Goal: Find contact information: Find contact information

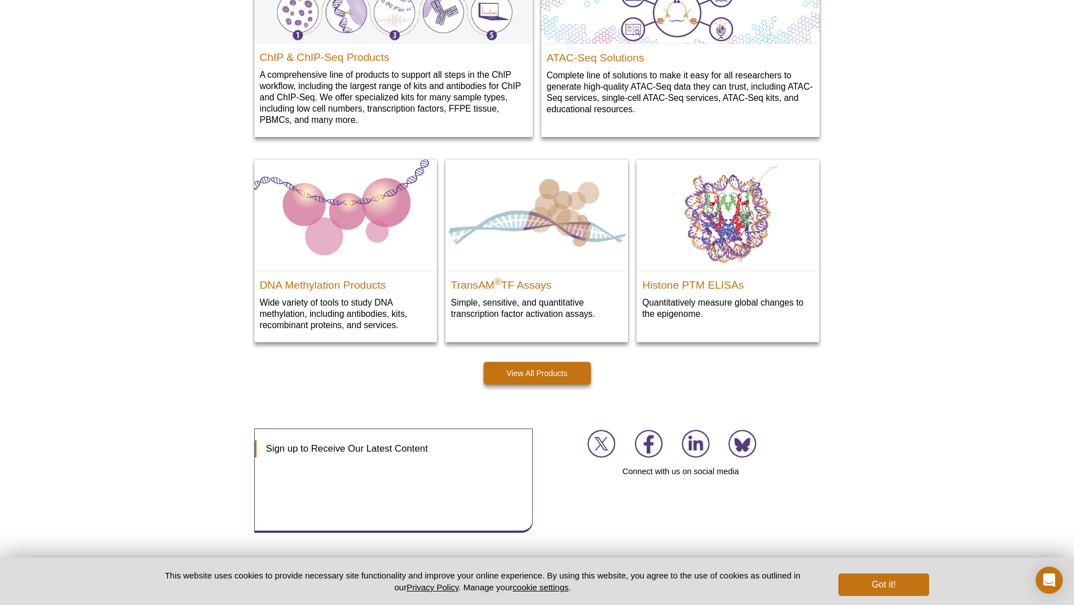
scroll to position [1524, 0]
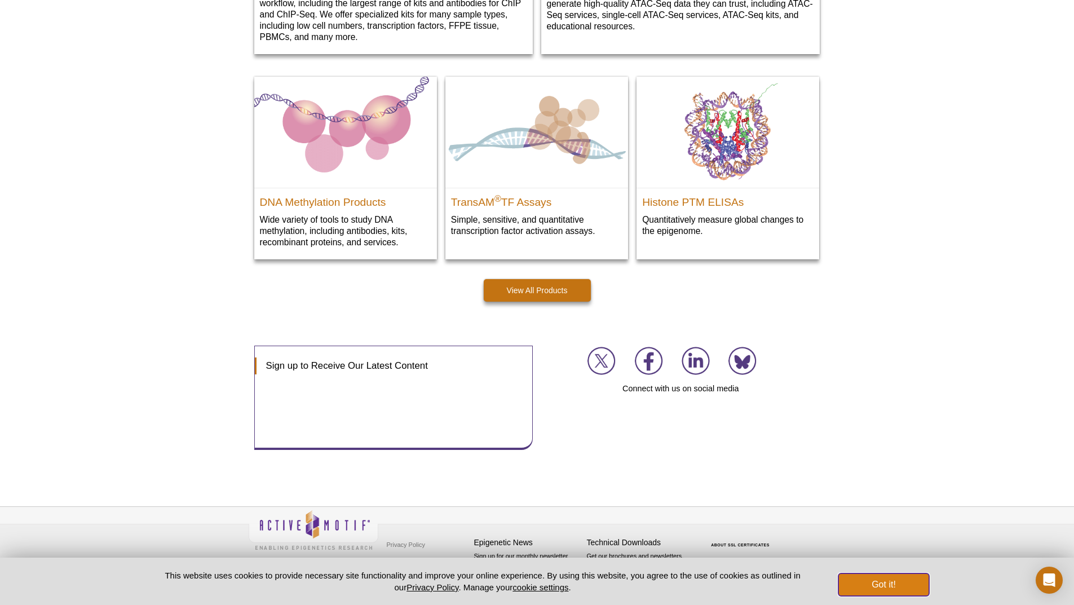
click at [852, 579] on button "Got it!" at bounding box center [884, 585] width 90 height 23
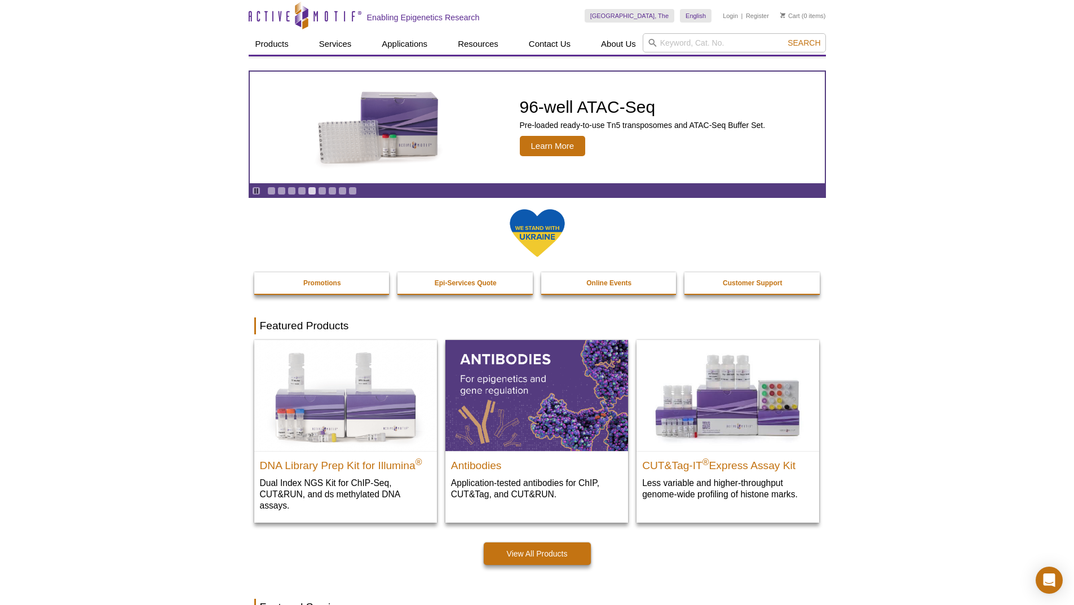
scroll to position [0, 0]
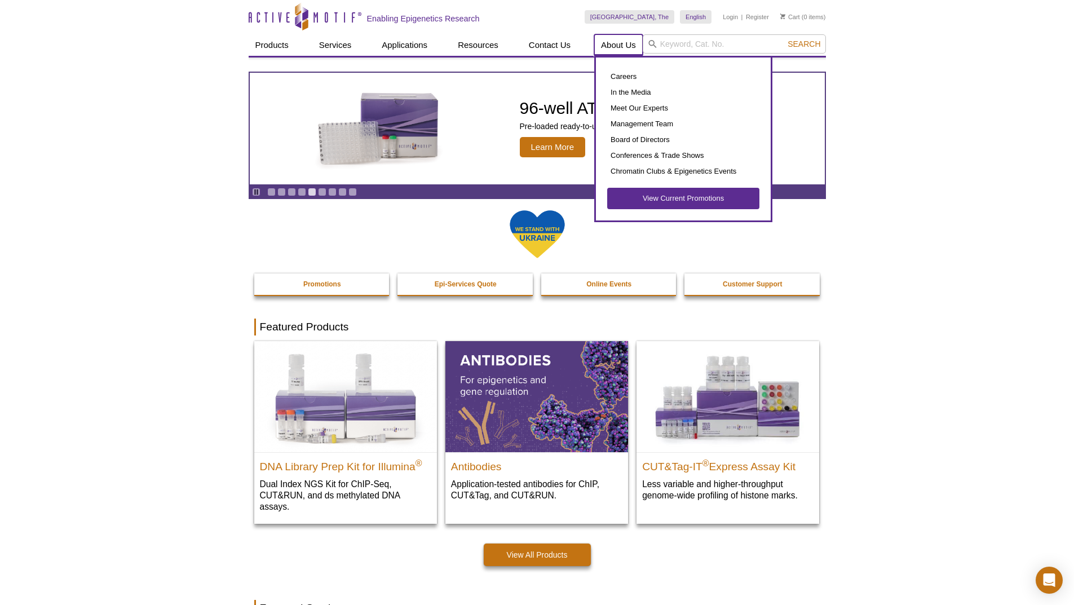
click at [631, 41] on link "About Us" at bounding box center [618, 44] width 49 height 21
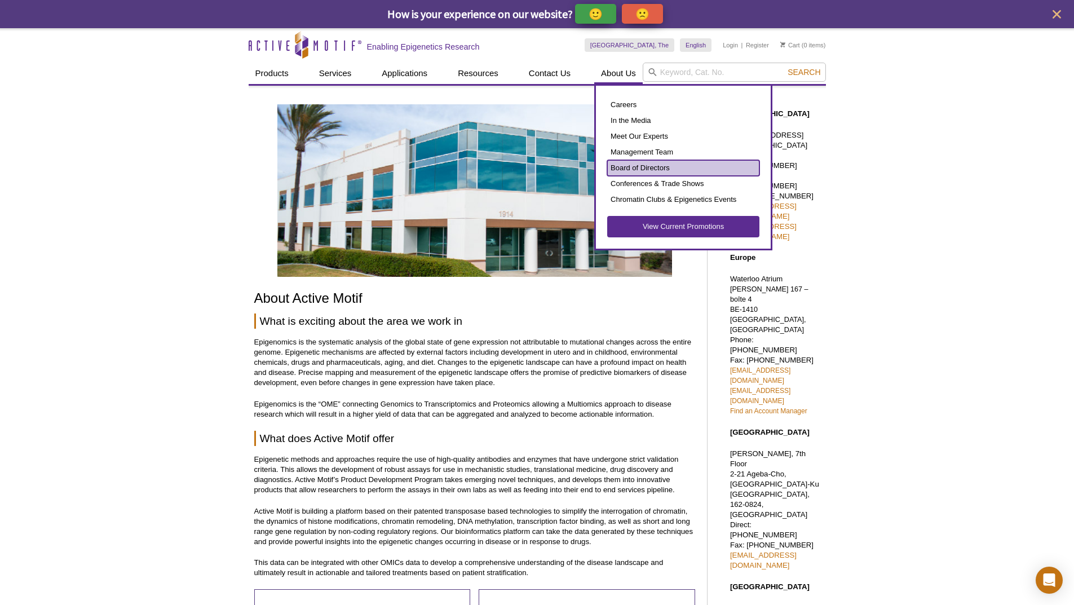
click at [629, 170] on link "Board of Directors" at bounding box center [683, 168] width 152 height 16
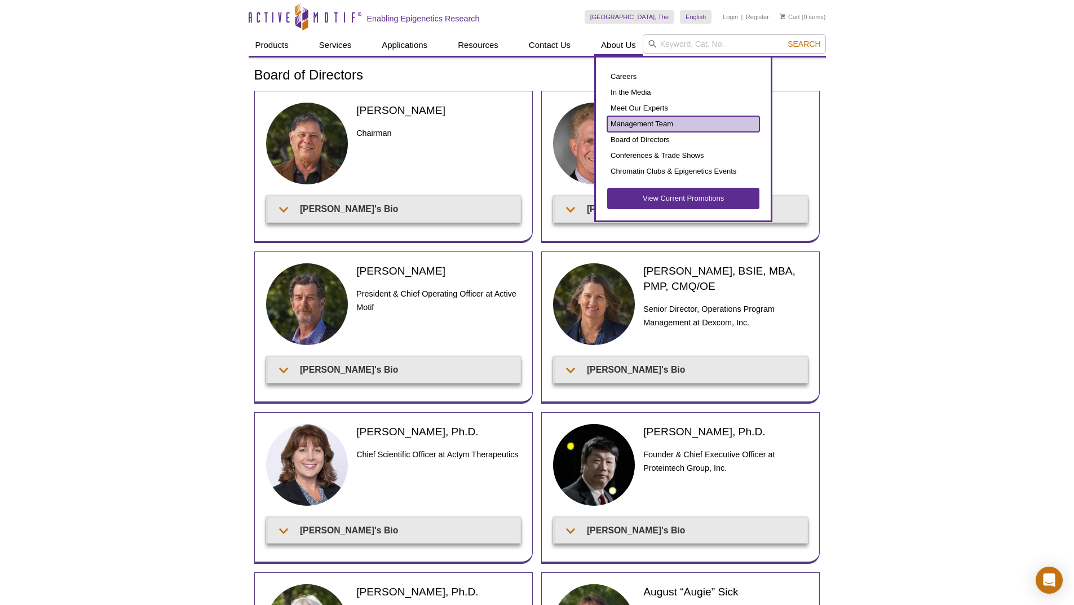
click at [636, 124] on link "Management Team" at bounding box center [683, 124] width 152 height 16
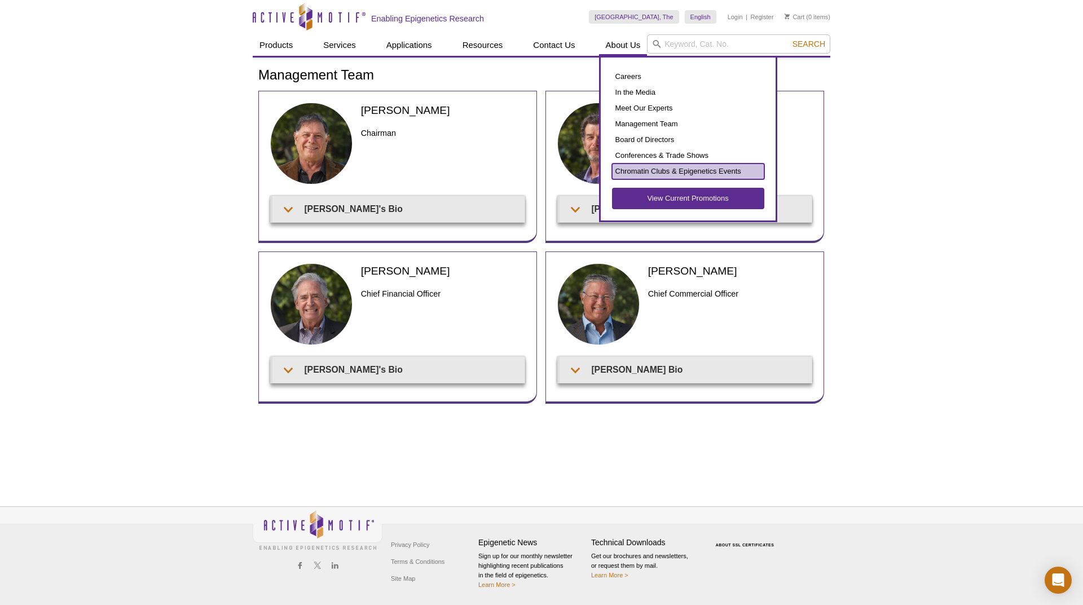
click at [623, 167] on link "Chromatin Clubs & Epigenetics Events" at bounding box center [688, 172] width 152 height 16
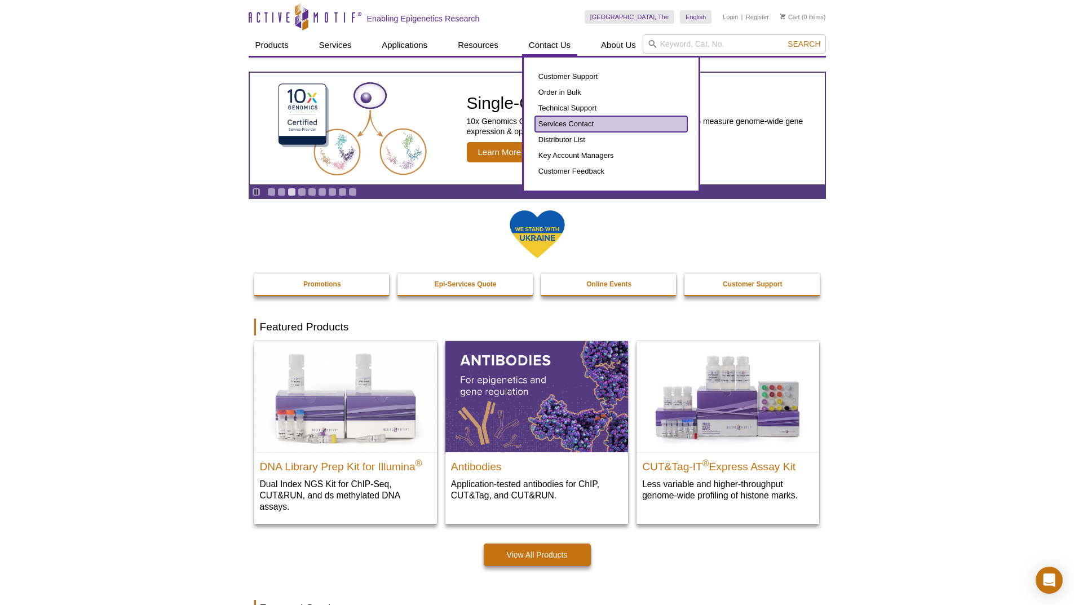
click at [553, 124] on link "Services Contact" at bounding box center [611, 124] width 152 height 16
